Goal: Check status: Check status

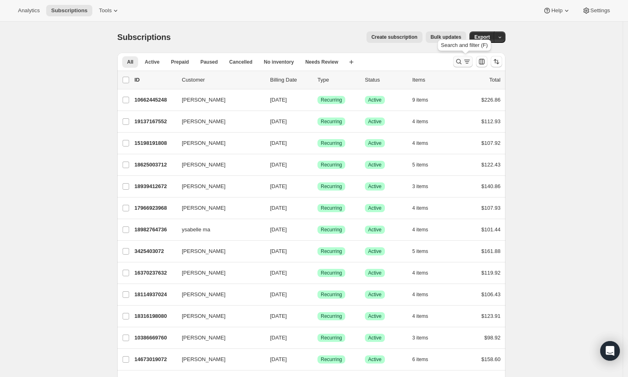
click at [461, 62] on icon "Search and filter results" at bounding box center [458, 61] width 5 height 5
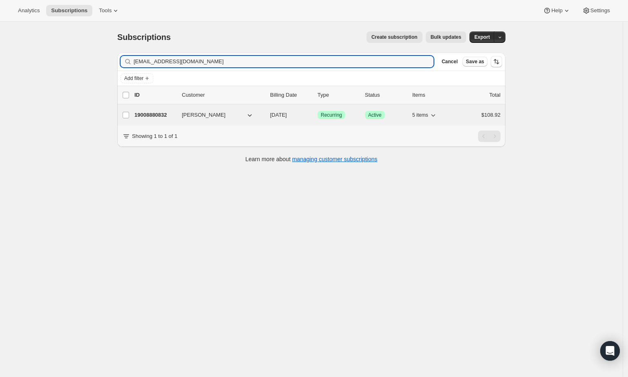
type input "[EMAIL_ADDRESS][DOMAIN_NAME]"
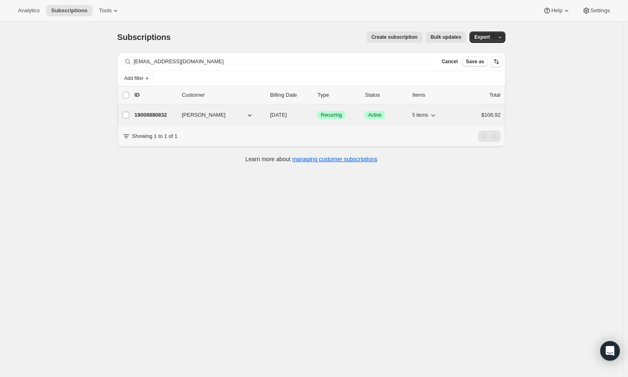
click at [165, 116] on p "19008880832" at bounding box center [154, 115] width 41 height 8
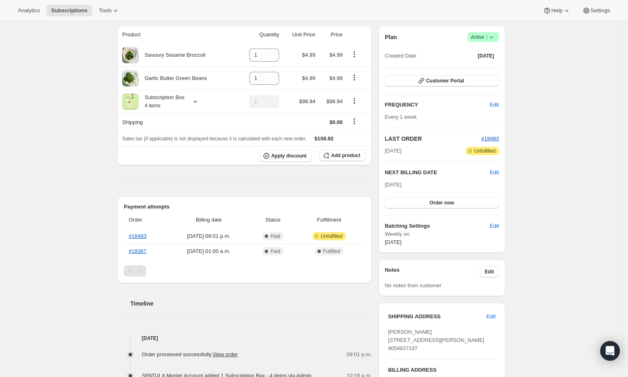
scroll to position [50, 0]
